Goal: Task Accomplishment & Management: Use online tool/utility

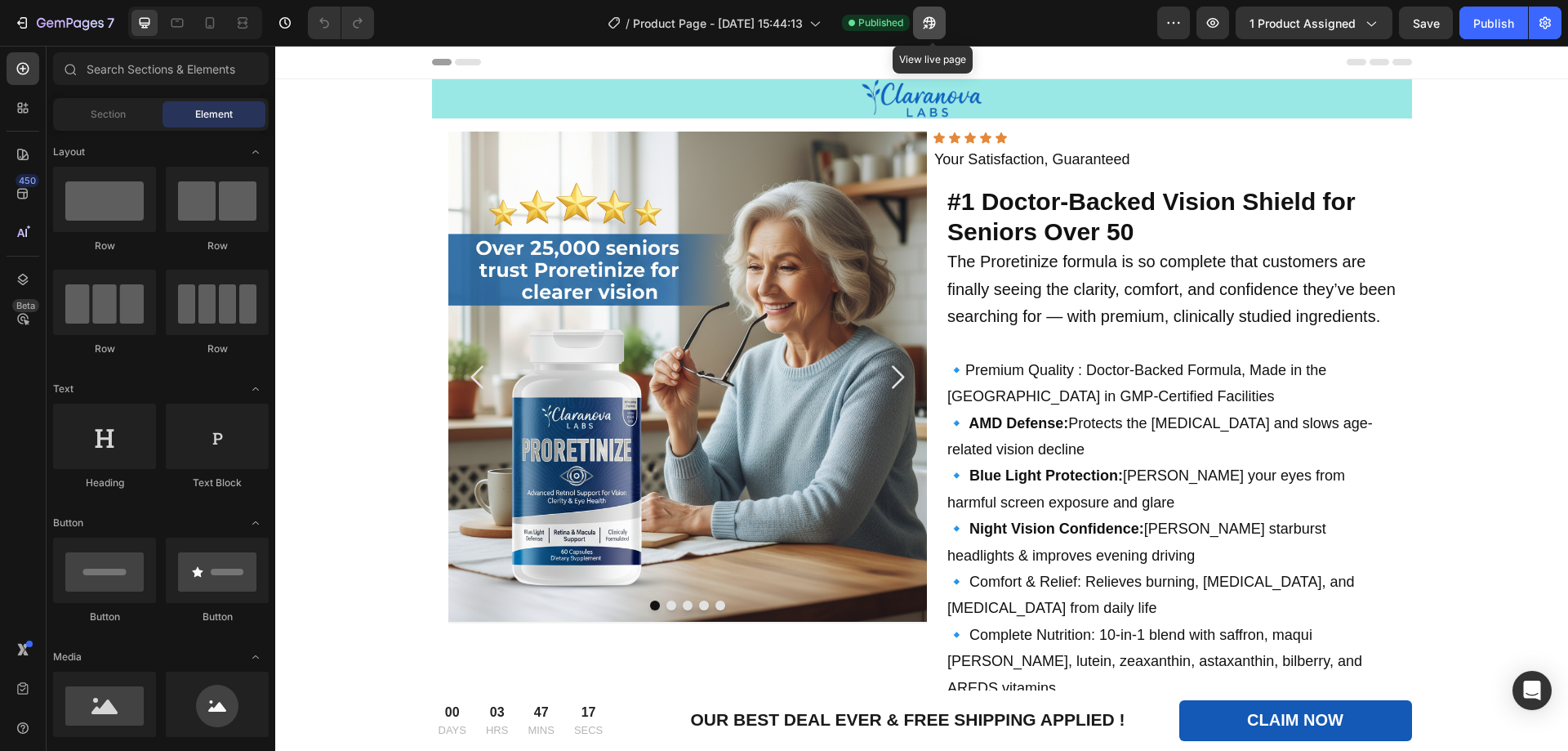
click at [932, 19] on icon "button" at bounding box center [929, 23] width 17 height 17
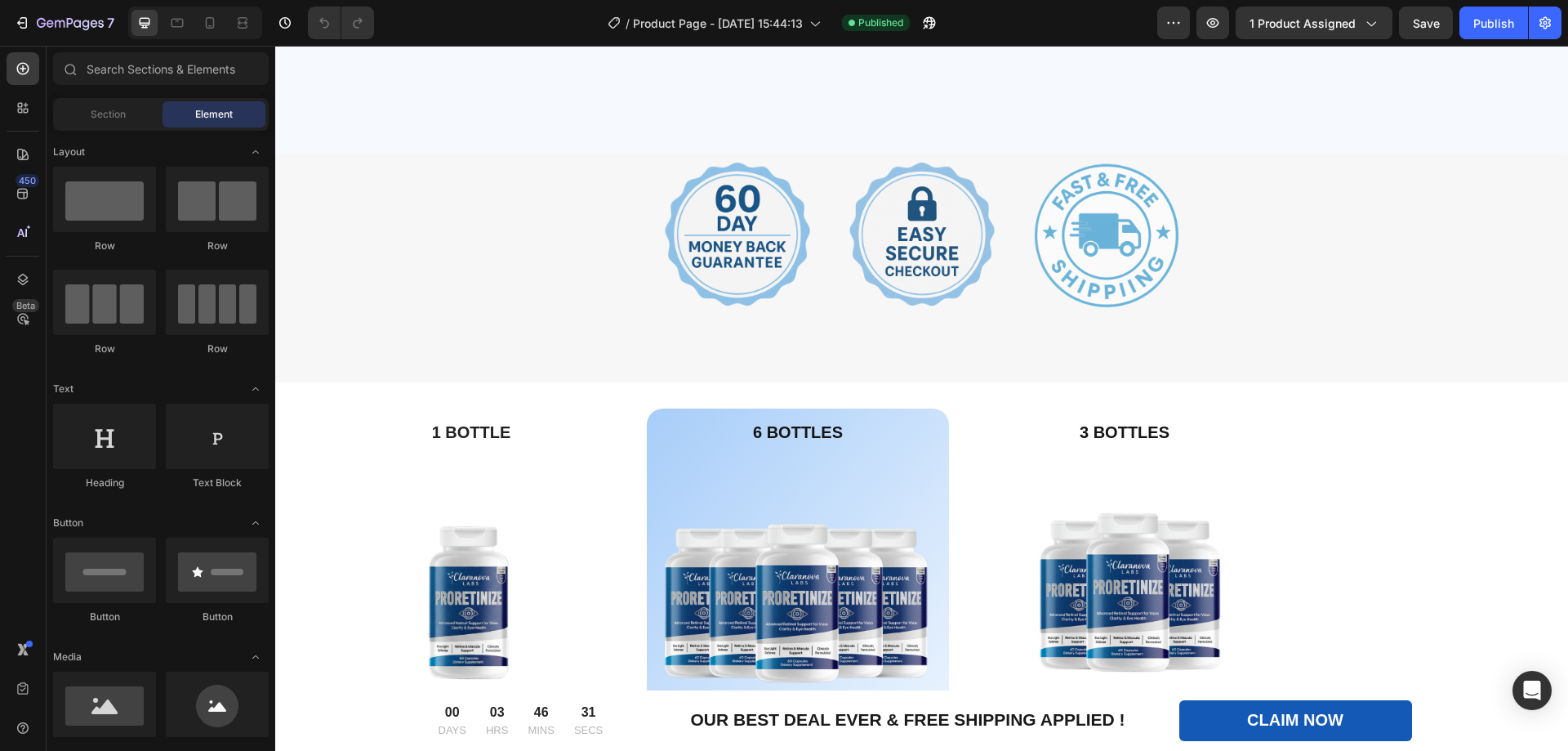
scroll to position [6045, 0]
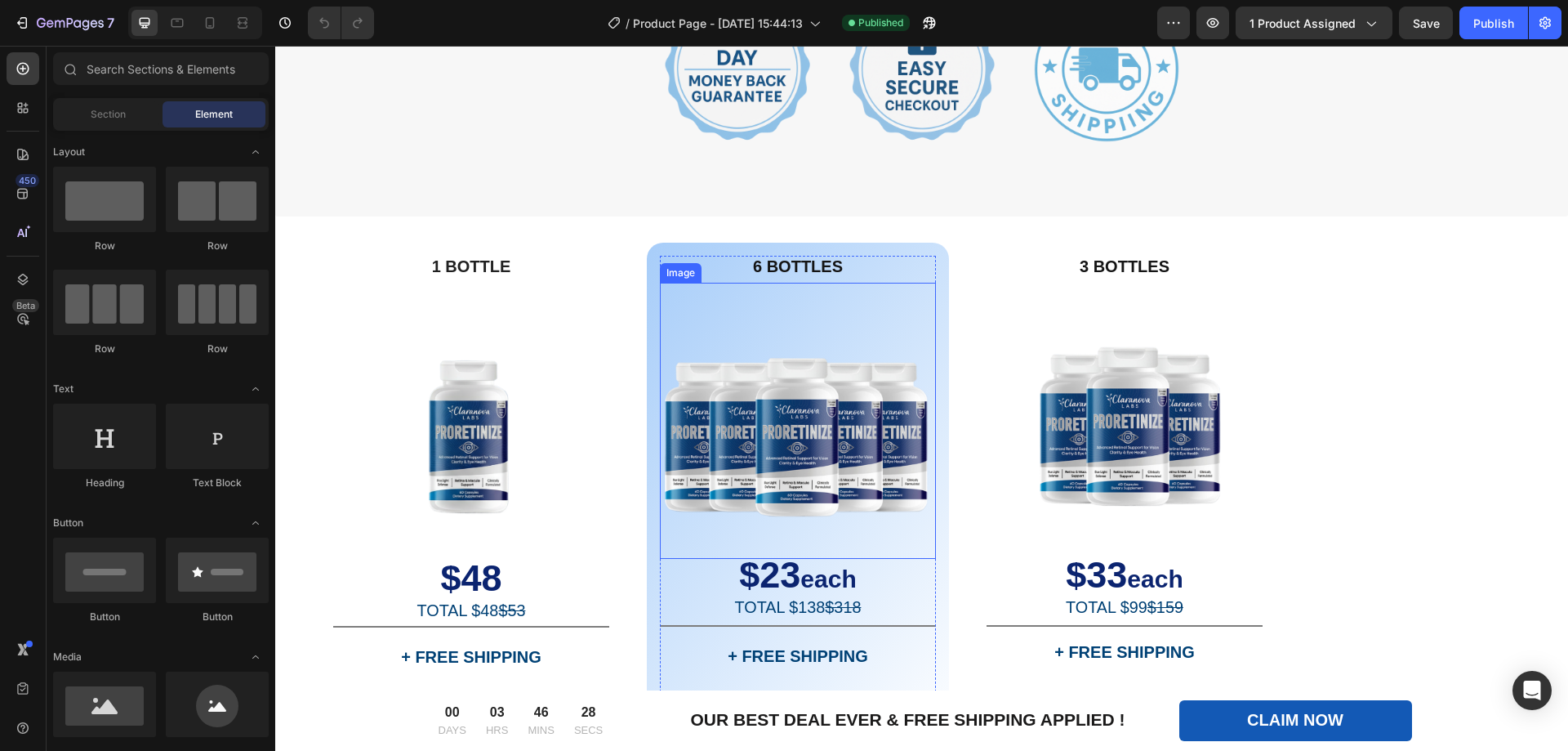
click at [697, 288] on img at bounding box center [798, 421] width 276 height 276
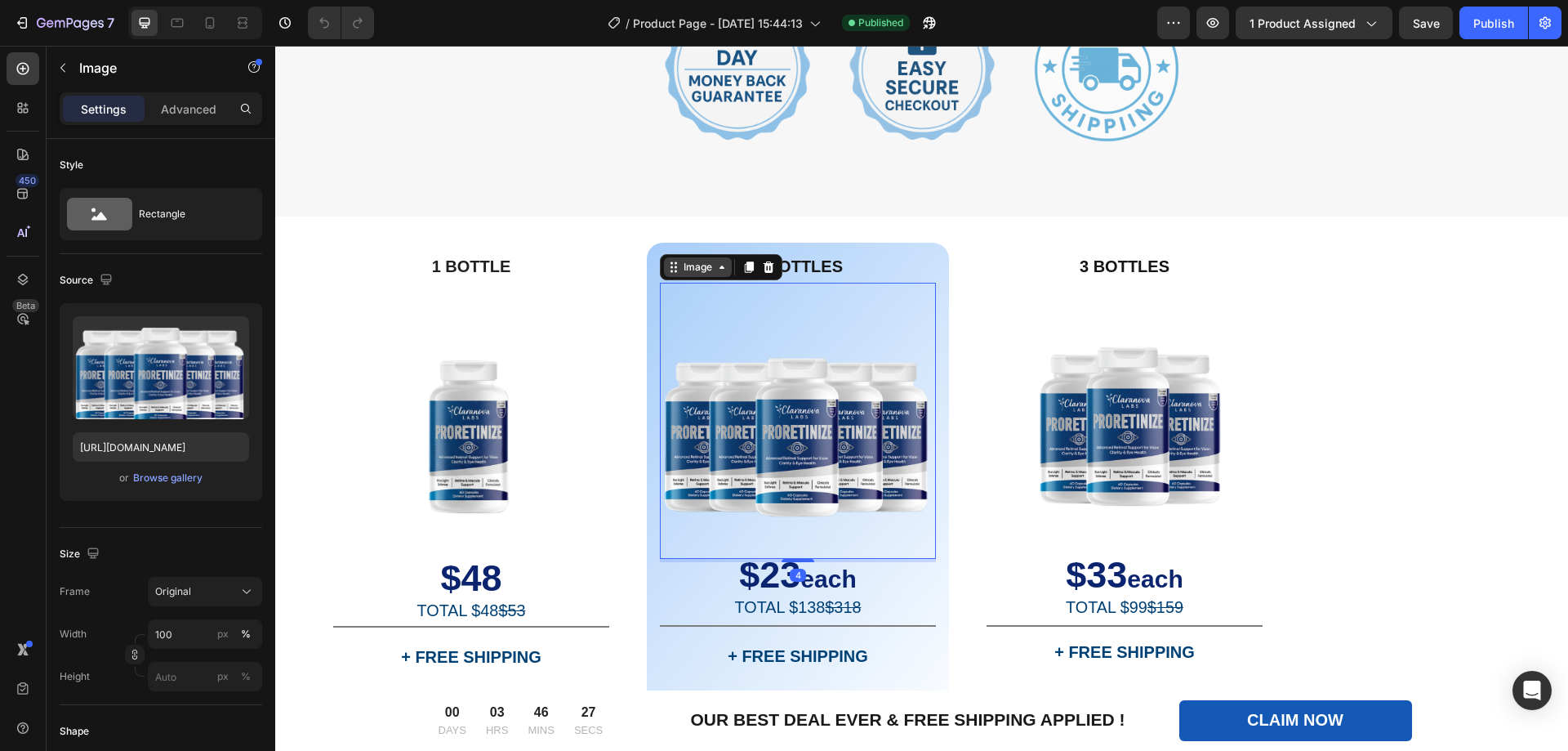
click at [671, 265] on icon at bounding box center [673, 266] width 13 height 13
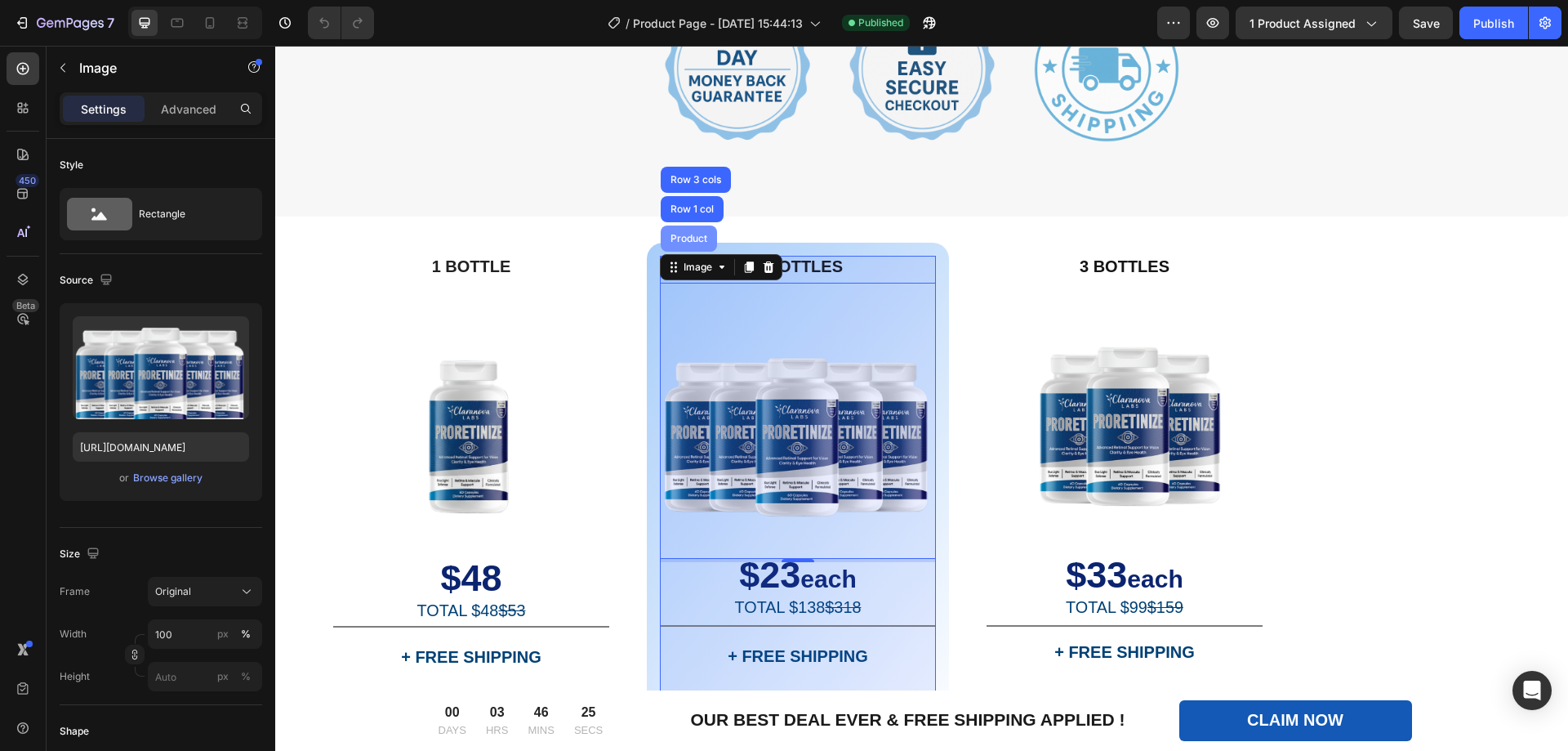
click at [677, 242] on div "Product" at bounding box center [689, 238] width 44 height 10
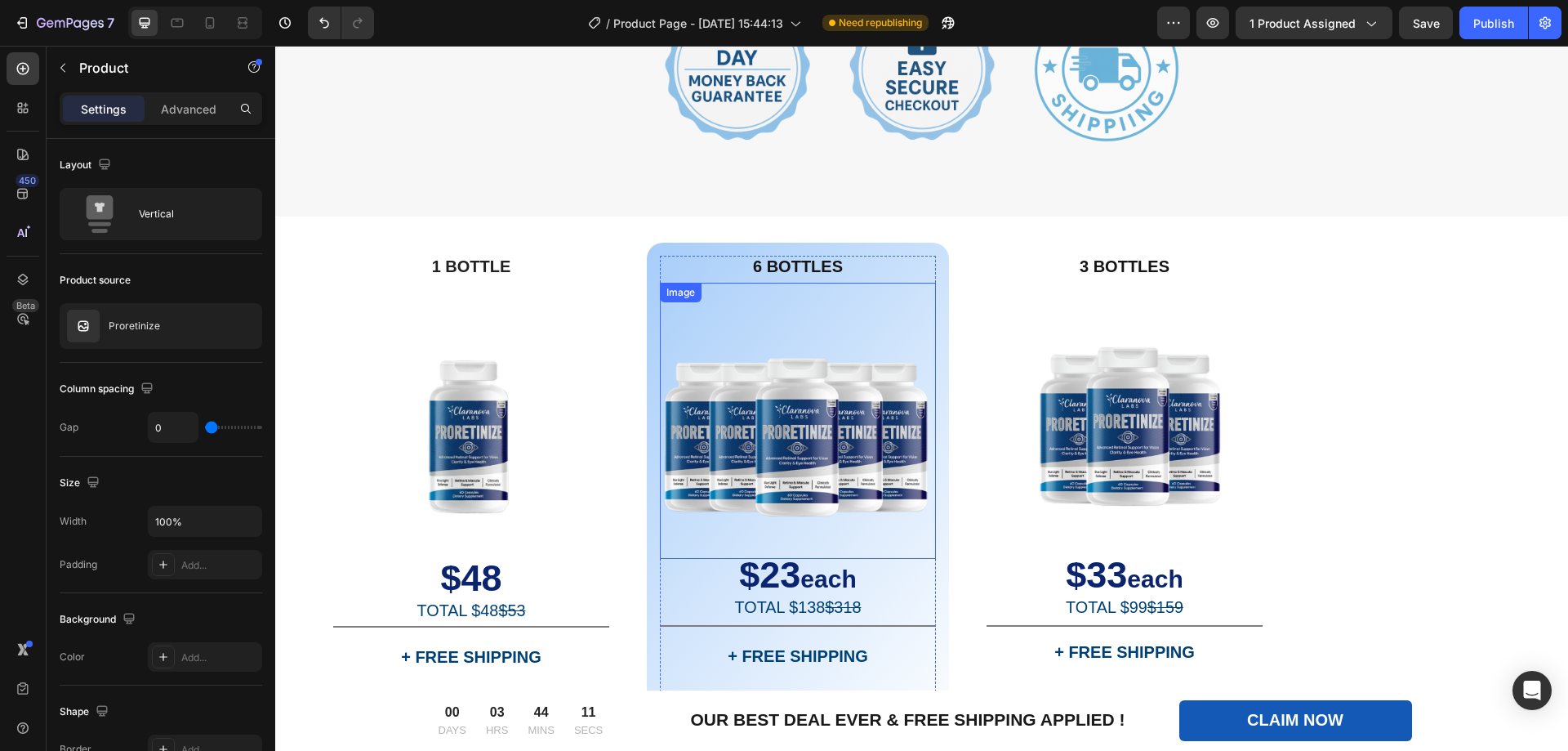
scroll to position [6208, 0]
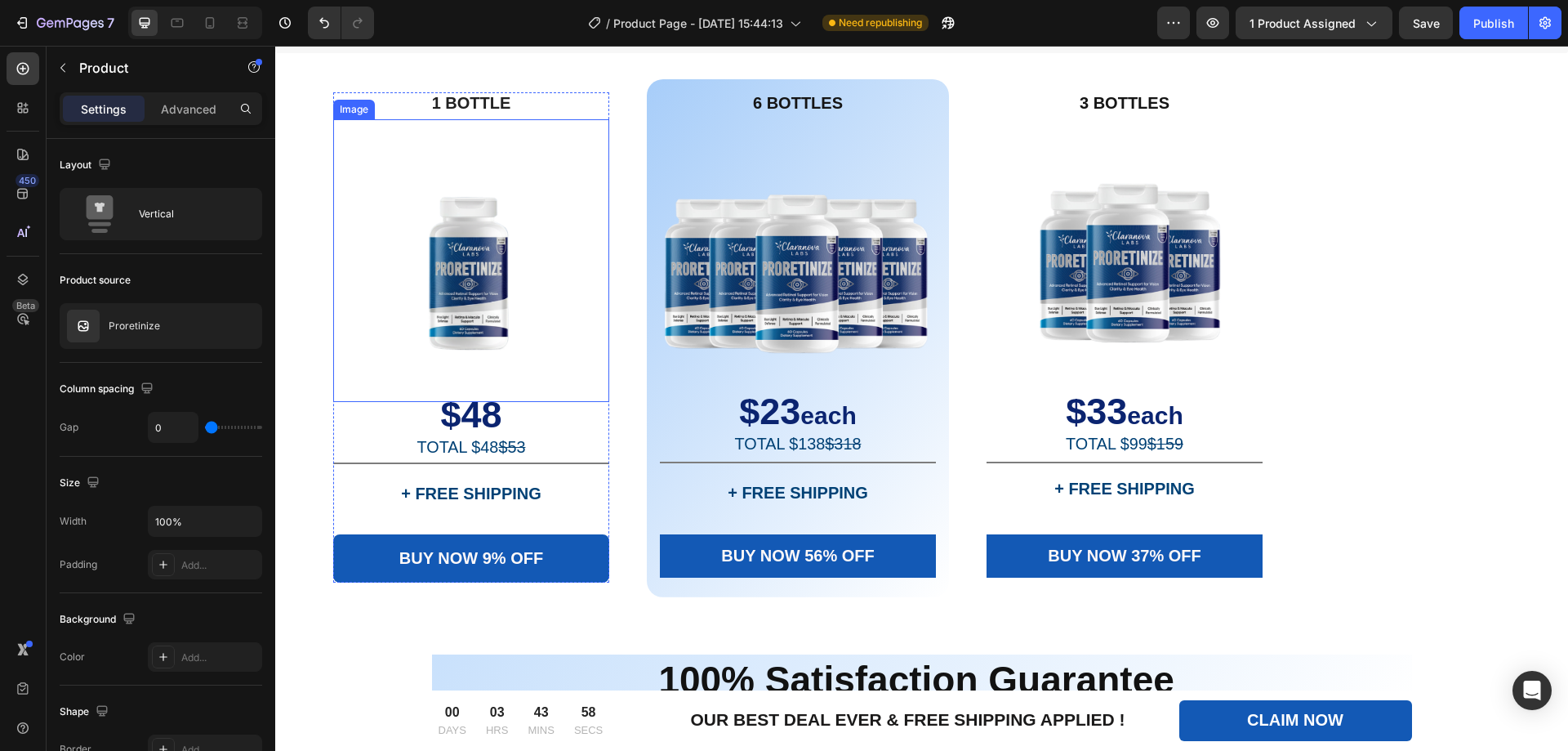
click at [351, 115] on div "Image" at bounding box center [354, 109] width 42 height 19
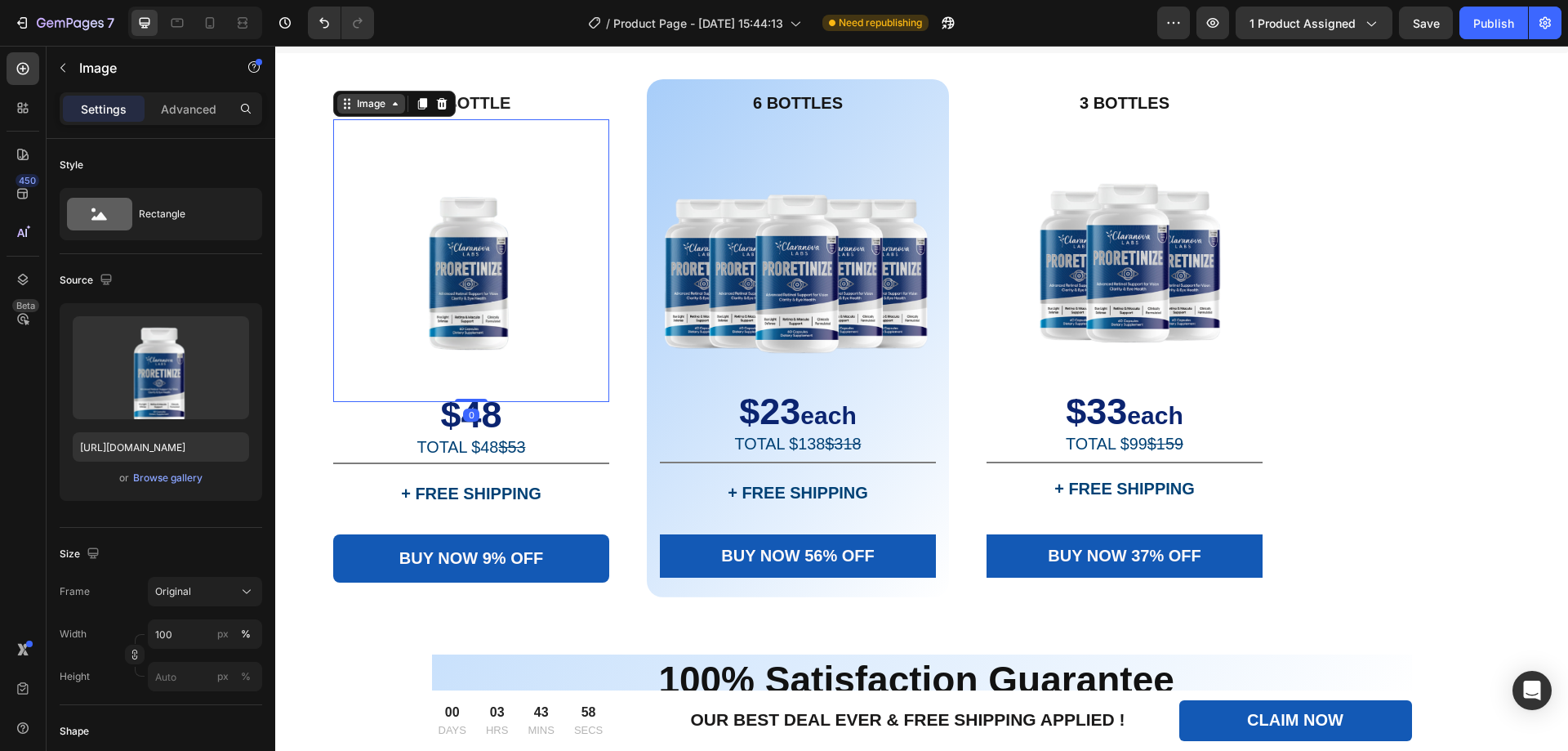
click at [355, 107] on div "Image" at bounding box center [371, 103] width 35 height 15
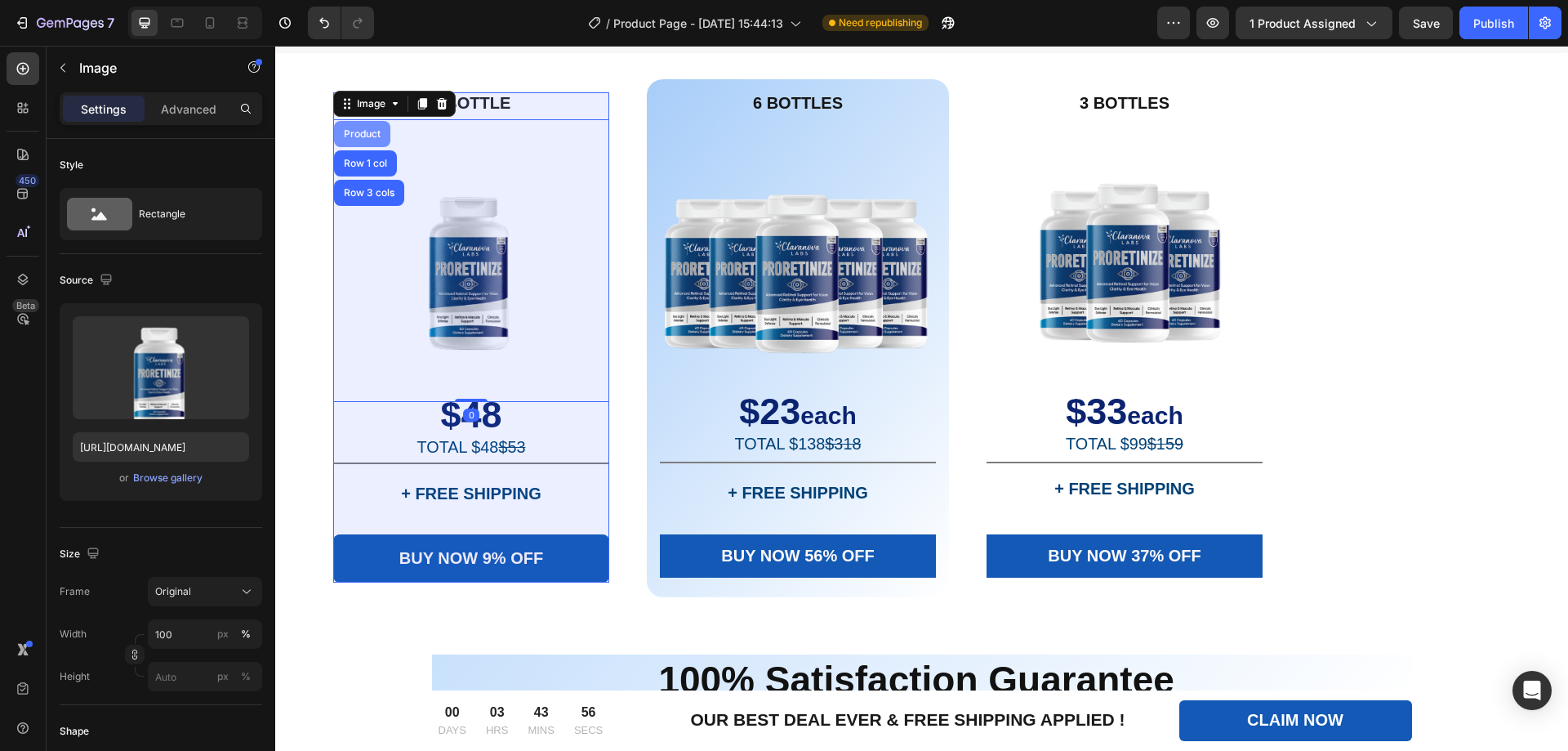
click at [354, 134] on div "Product" at bounding box center [362, 134] width 44 height 10
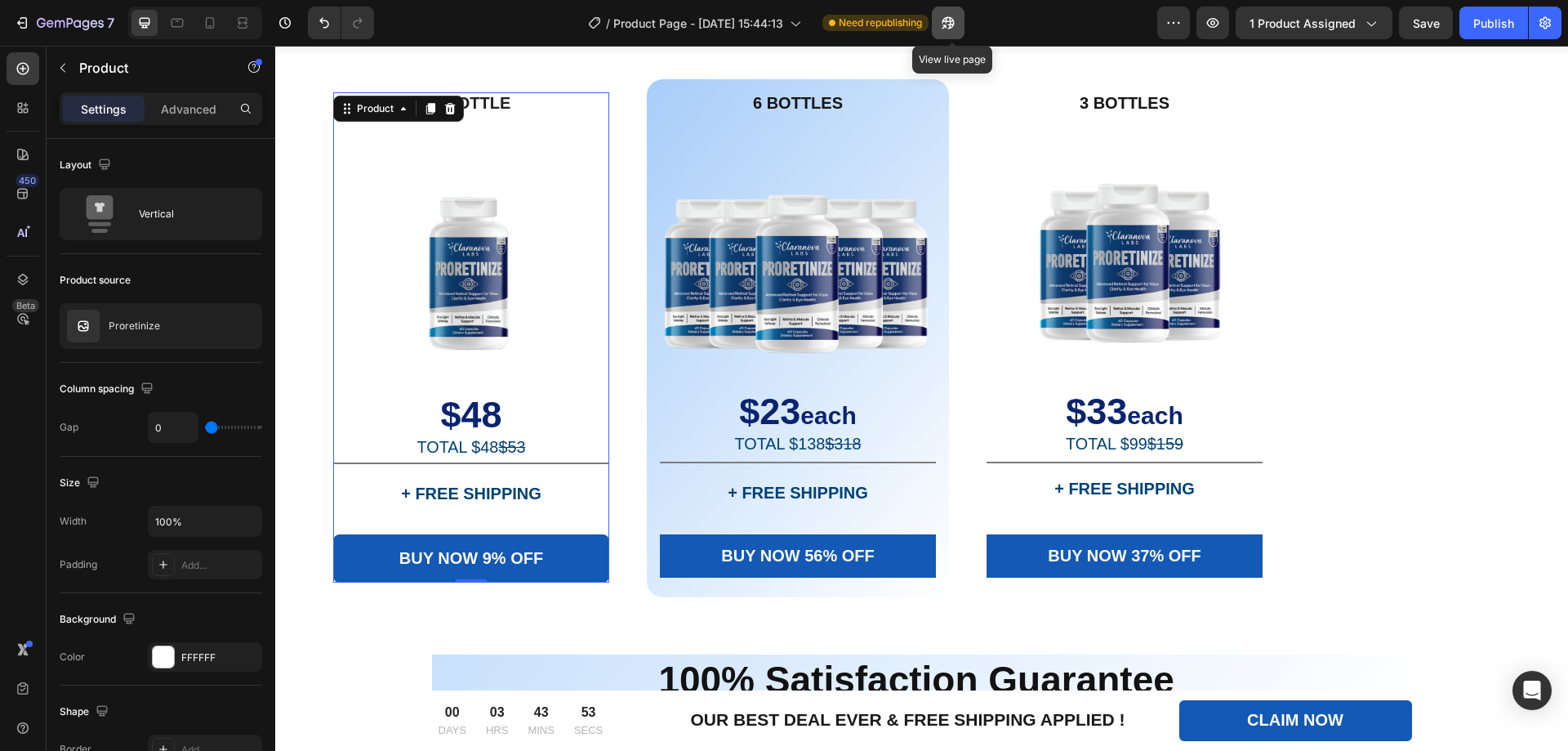
click at [946, 24] on icon "button" at bounding box center [944, 26] width 4 height 4
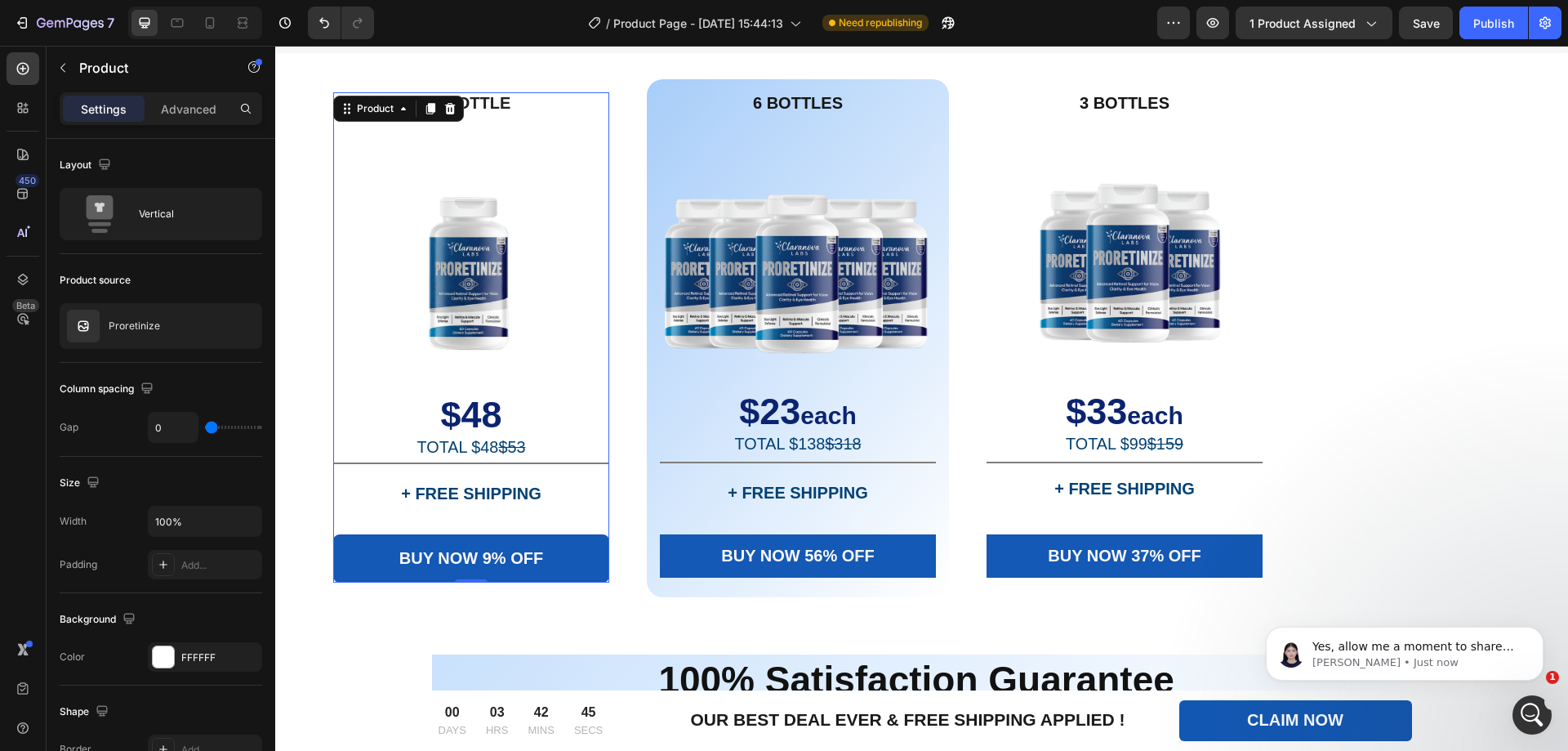
scroll to position [0, 0]
